Goal: Task Accomplishment & Management: Manage account settings

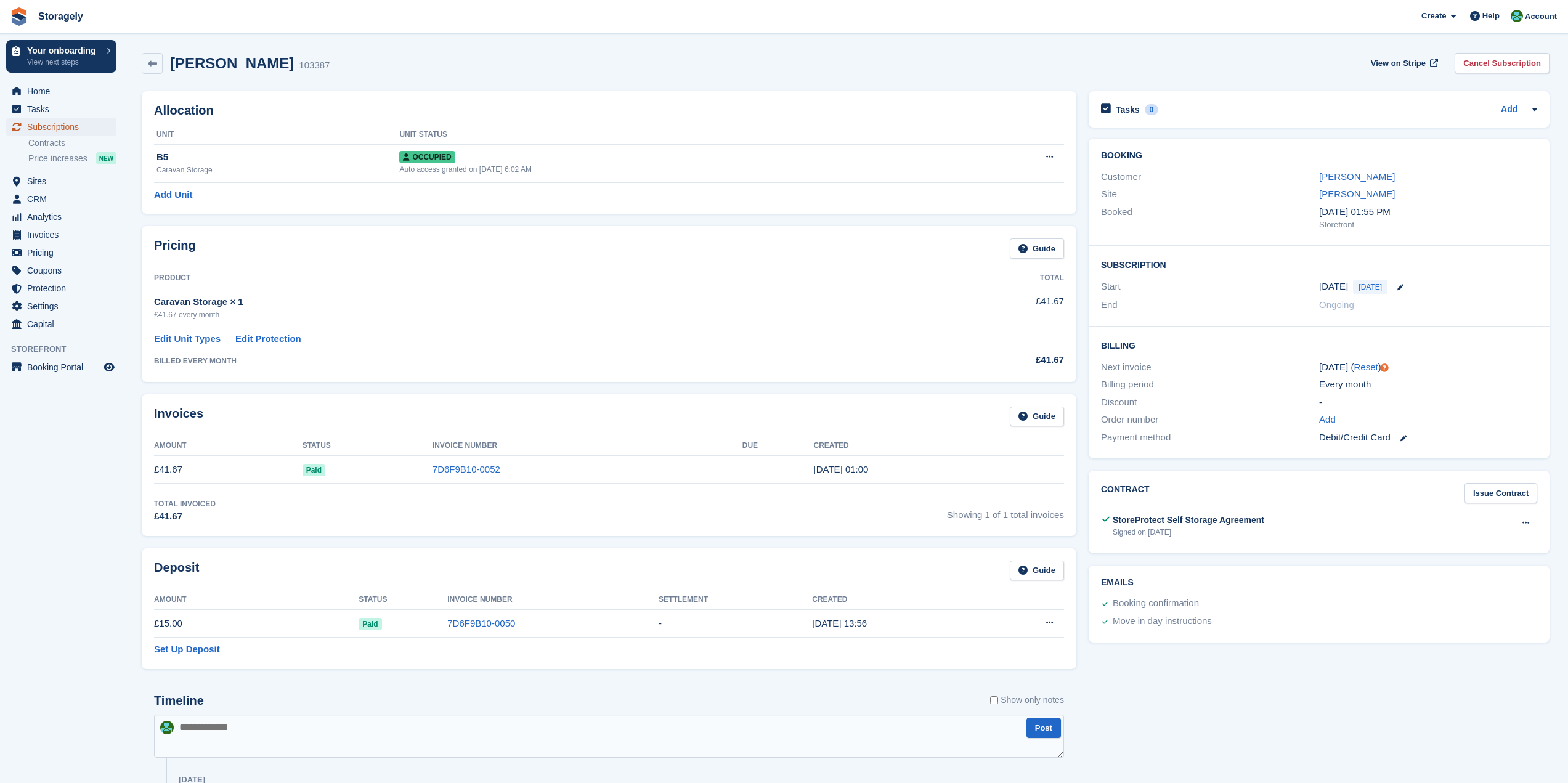
click at [50, 126] on span "Subscriptions" at bounding box center [64, 127] width 74 height 17
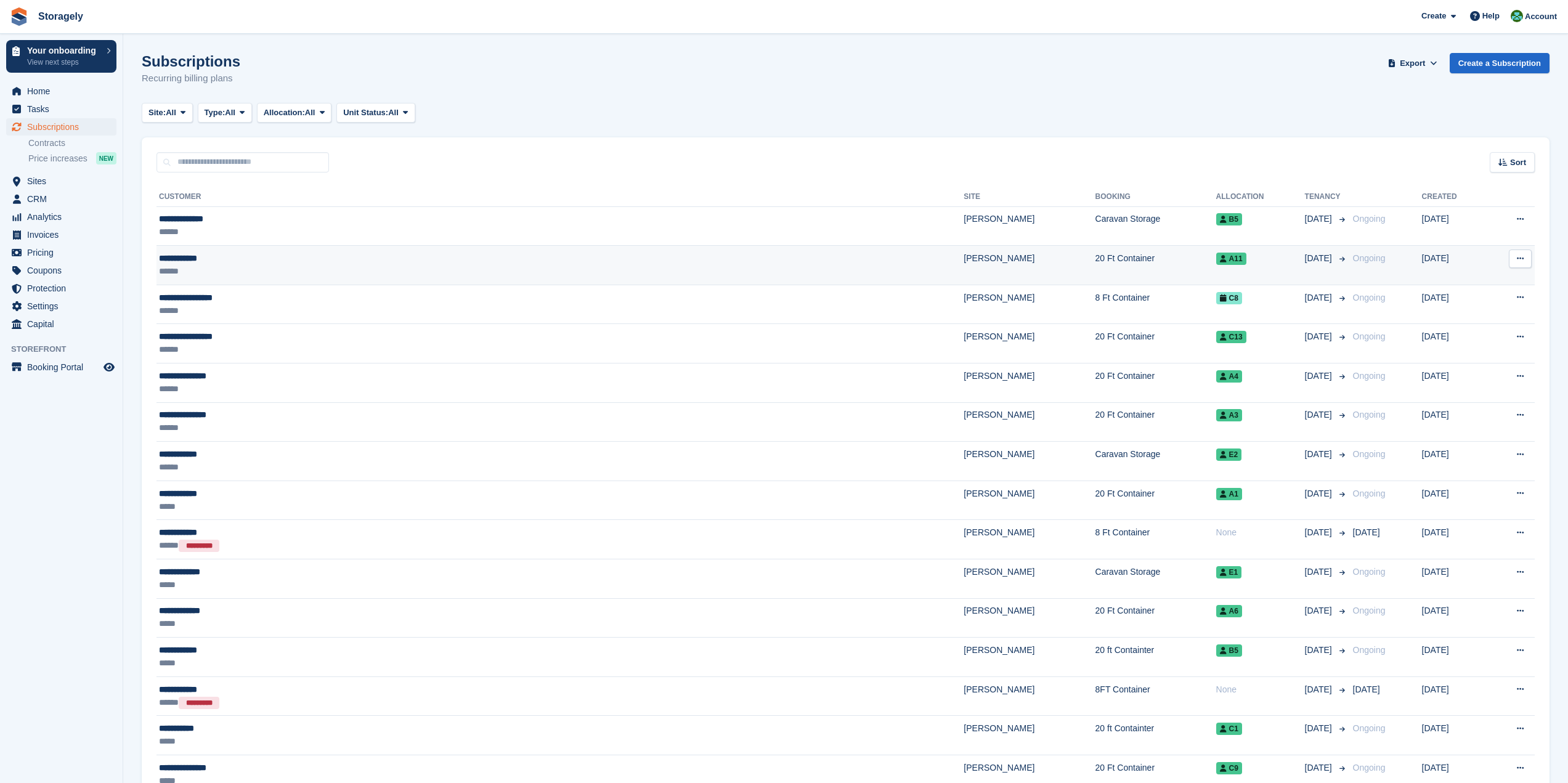
click at [181, 252] on div "**********" at bounding box center [375, 258] width 433 height 13
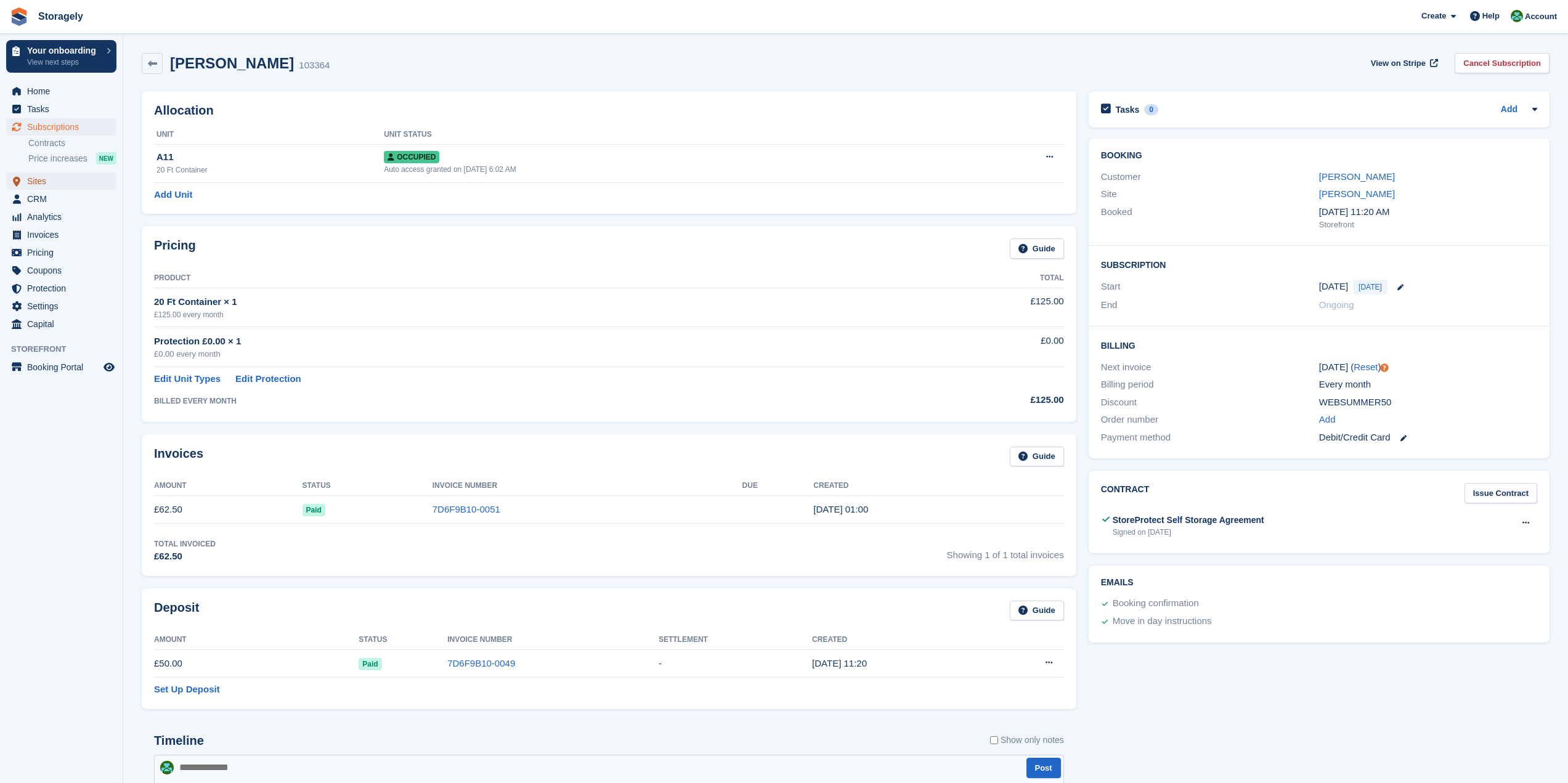
click at [36, 173] on span "Sites" at bounding box center [64, 182] width 74 height 17
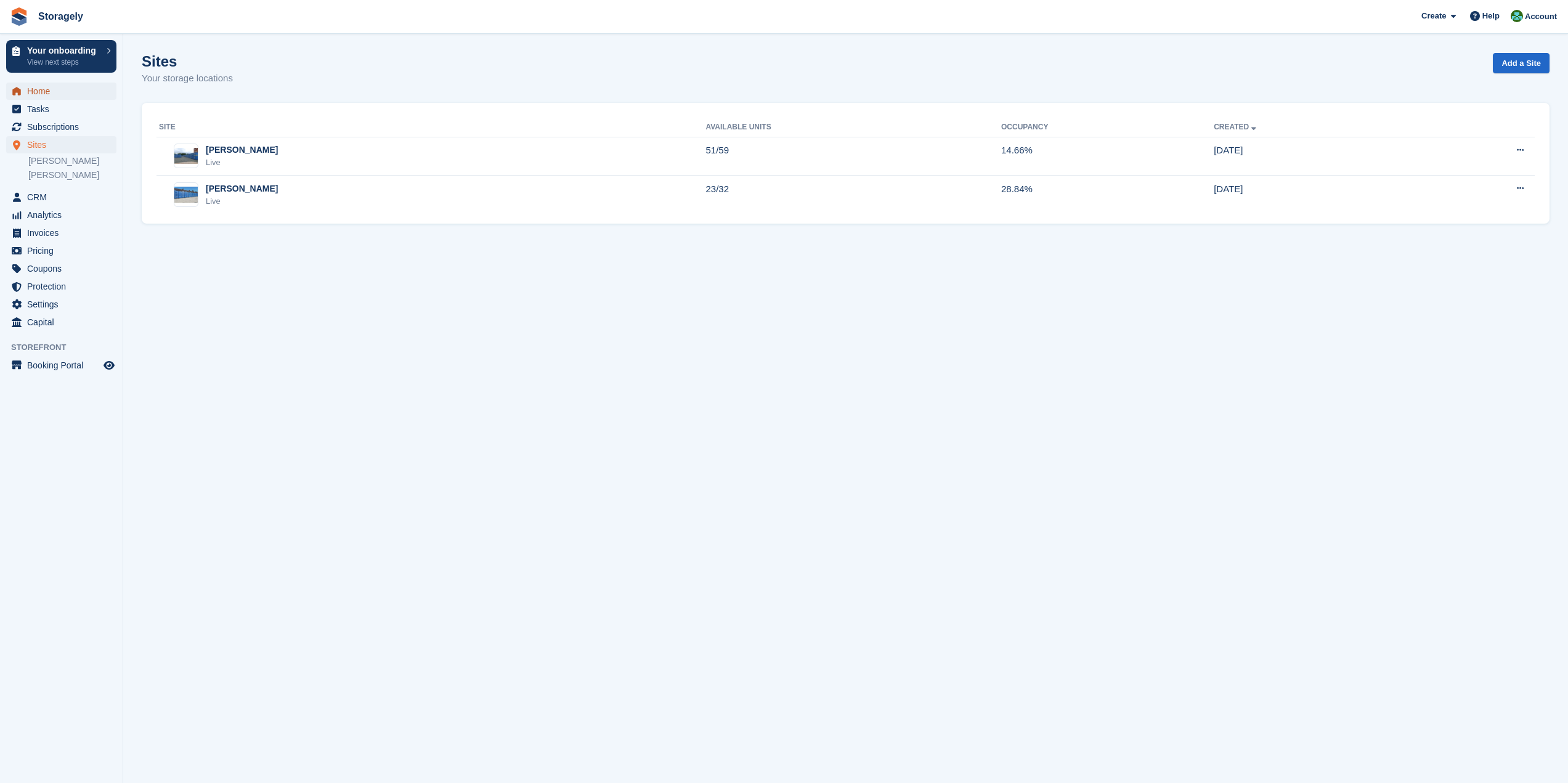
click at [38, 94] on span "Home" at bounding box center [64, 92] width 74 height 17
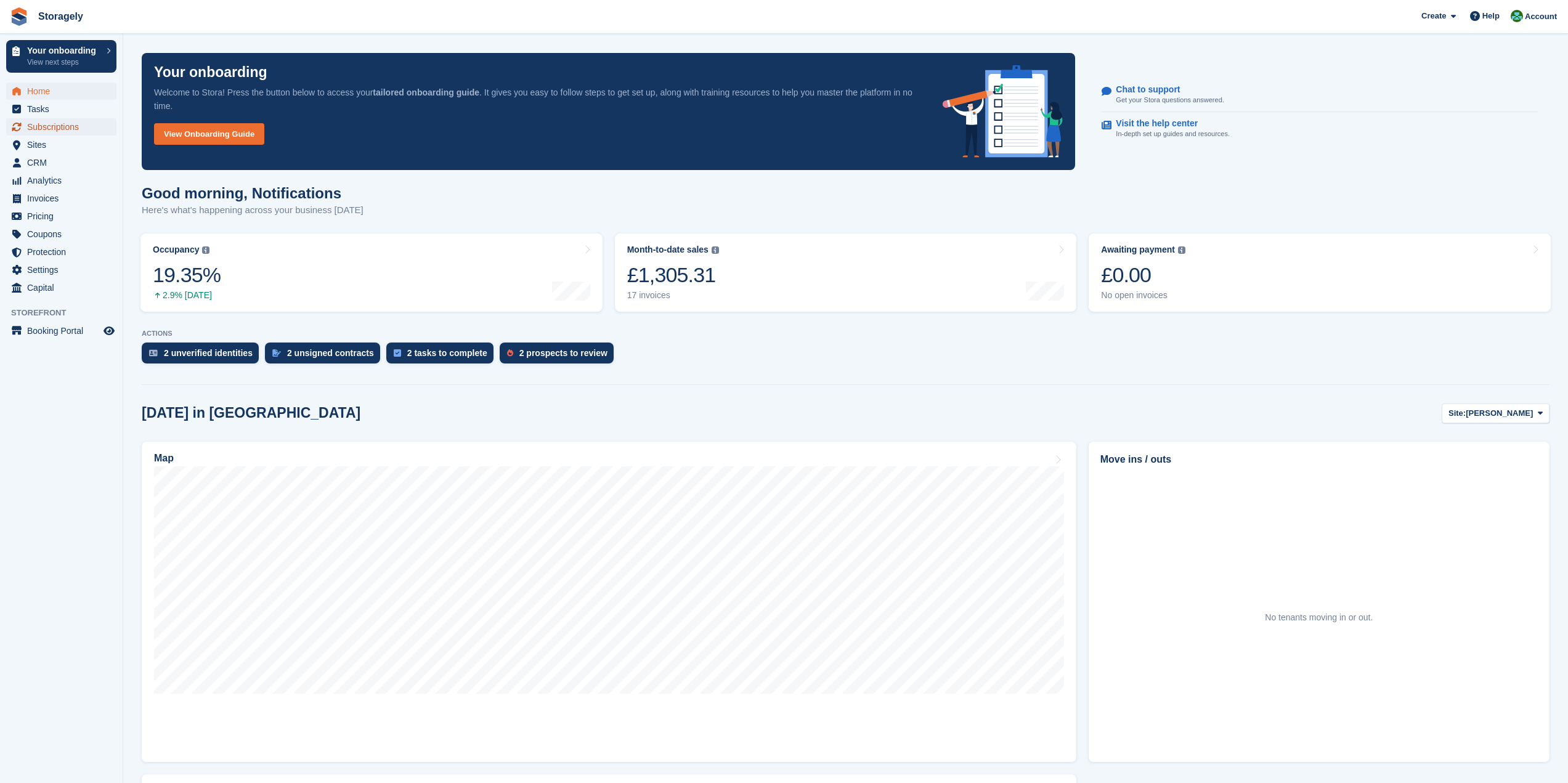
click at [53, 130] on span "Subscriptions" at bounding box center [64, 127] width 74 height 17
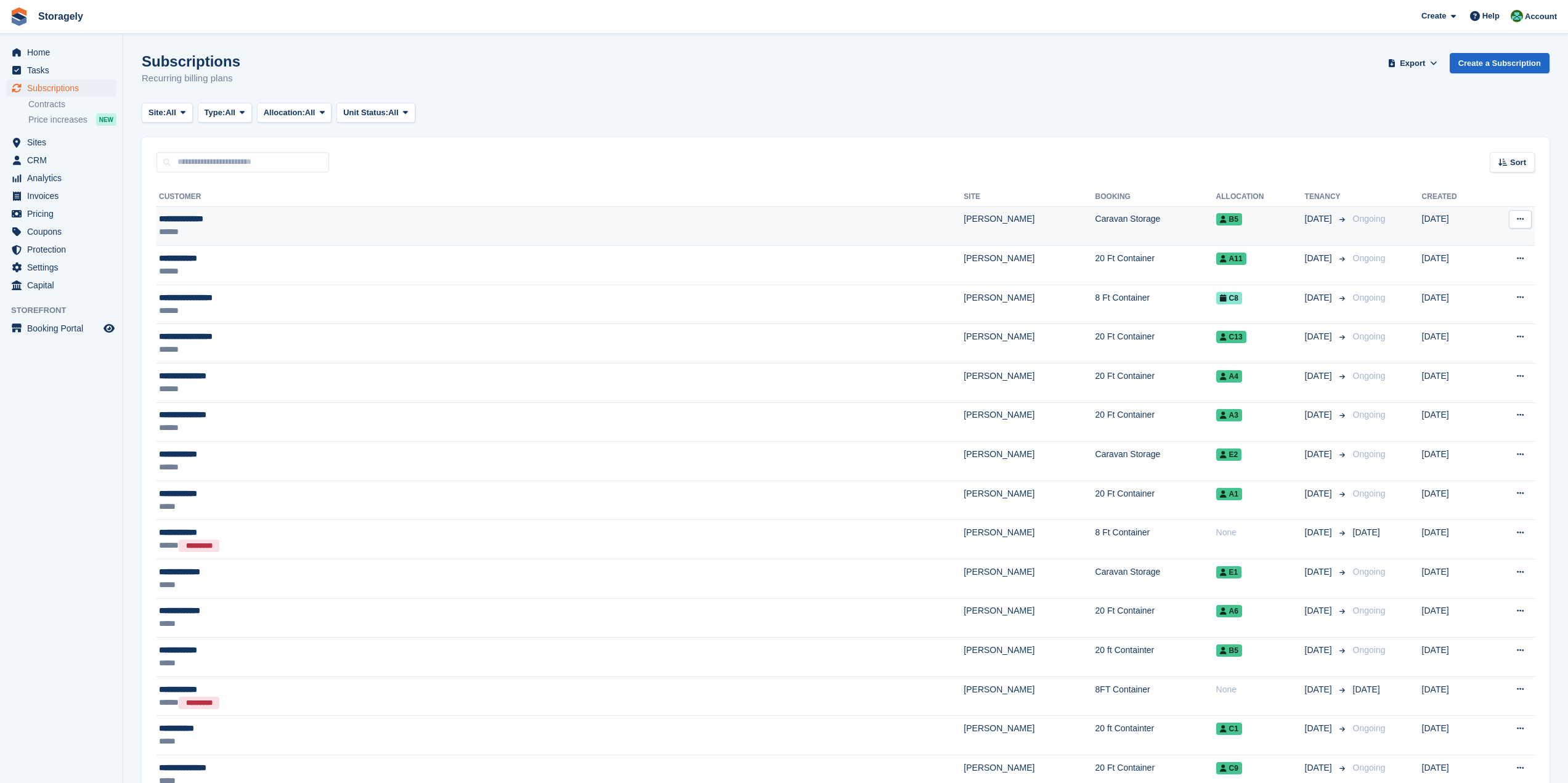
click at [1517, 220] on icon at bounding box center [1520, 219] width 7 height 8
click at [1288, 136] on turbo-frame "Subscriptions Recurring billing plans Export Export Subscriptions Export a CSV …" at bounding box center [845, 660] width 1408 height 1216
